Goal: Information Seeking & Learning: Learn about a topic

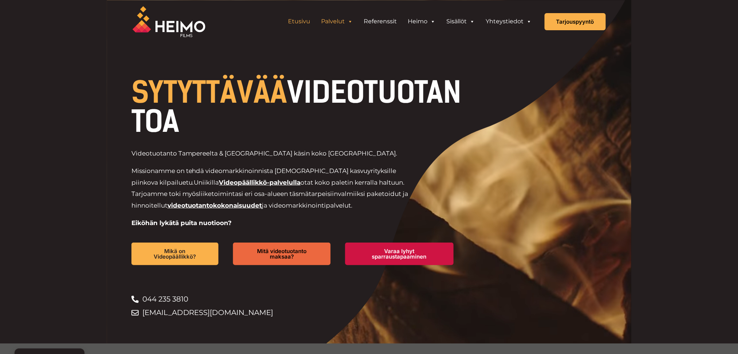
click at [341, 23] on link "Palvelut" at bounding box center [337, 21] width 43 height 15
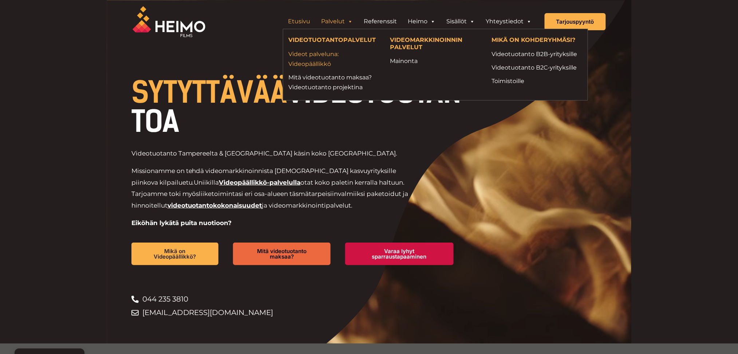
click at [330, 55] on link "Videot palveluna: Videopäällikkö" at bounding box center [334, 59] width 91 height 20
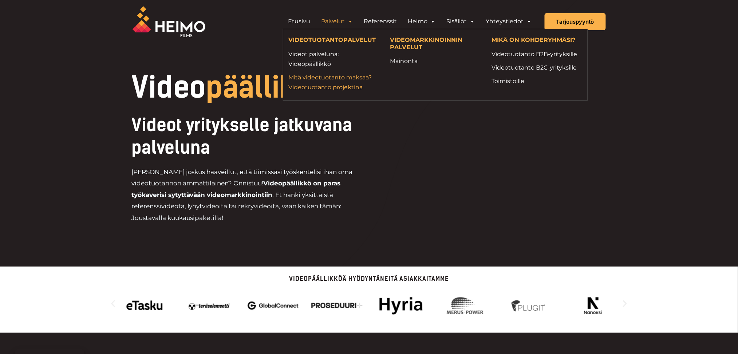
click at [334, 83] on link "Mitä videotuotanto maksaa? Videotuotanto projektina" at bounding box center [334, 82] width 91 height 20
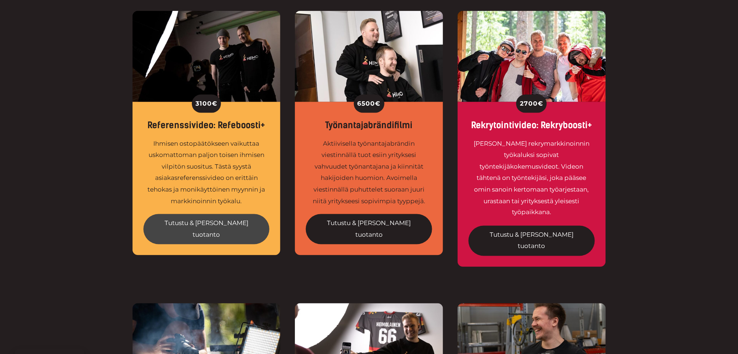
click at [225, 223] on link "Tutustu & tilaa tuotanto" at bounding box center [206, 229] width 126 height 30
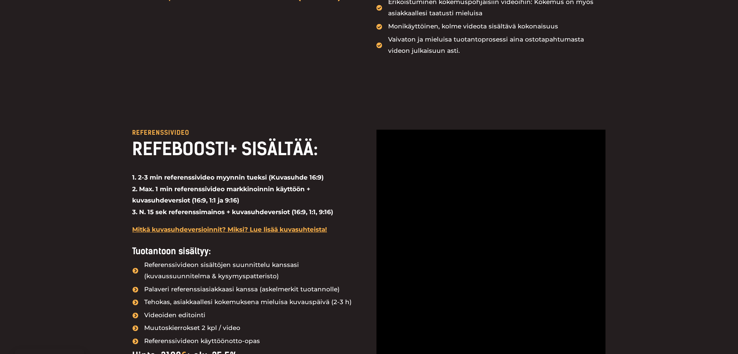
scroll to position [485, 0]
